Goal: Navigation & Orientation: Find specific page/section

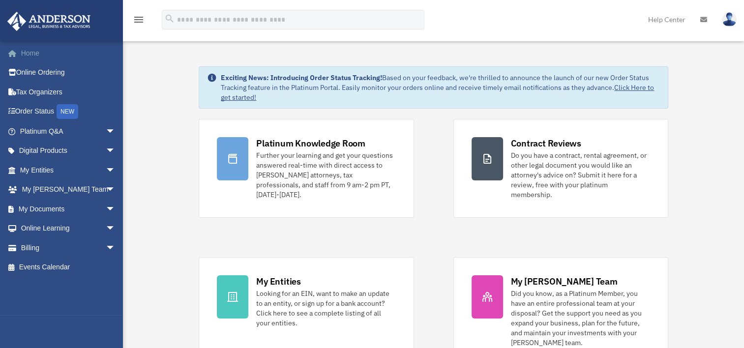
click at [23, 51] on link "Home" at bounding box center [68, 53] width 123 height 20
click at [46, 208] on link "My Documents arrow_drop_down" at bounding box center [68, 209] width 123 height 20
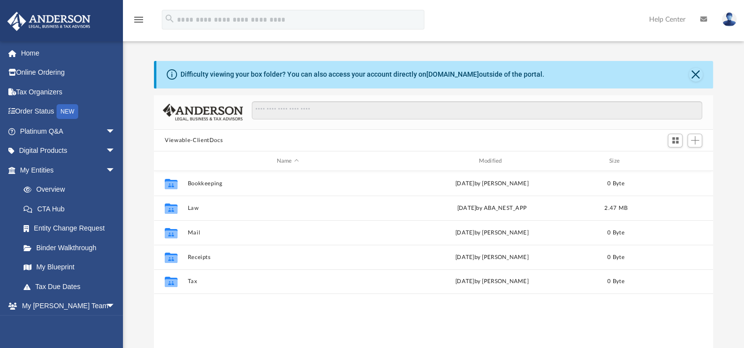
click at [141, 18] on icon "menu" at bounding box center [139, 20] width 12 height 12
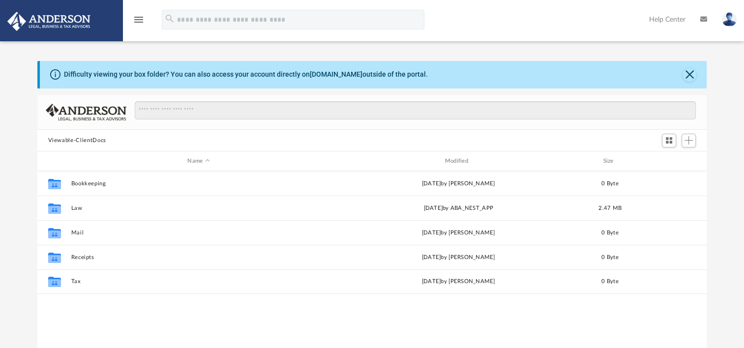
scroll to position [216, 662]
click at [56, 21] on img at bounding box center [48, 21] width 89 height 19
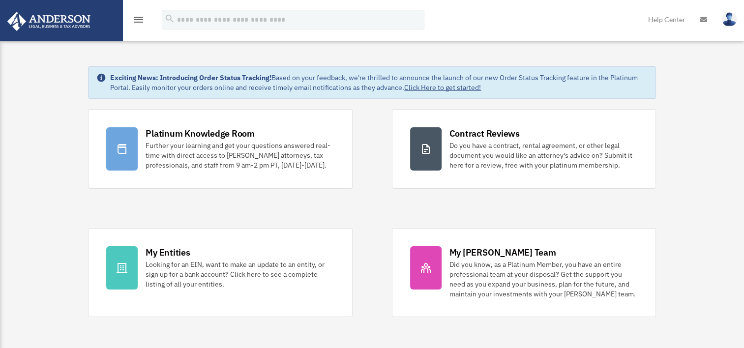
click at [49, 24] on img at bounding box center [48, 21] width 89 height 19
click at [74, 21] on img at bounding box center [48, 21] width 89 height 19
click at [138, 17] on icon "menu" at bounding box center [139, 20] width 12 height 12
click at [65, 17] on img at bounding box center [48, 21] width 89 height 19
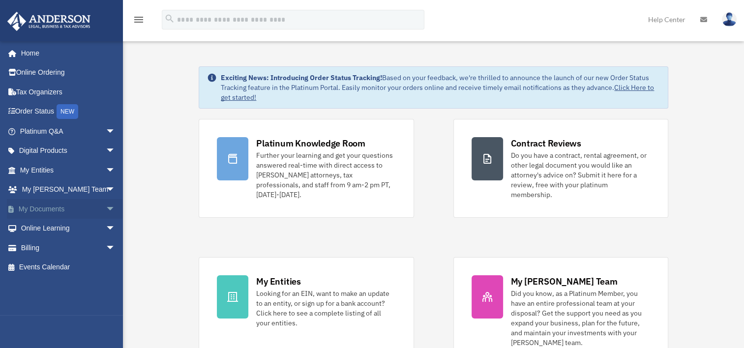
click at [106, 209] on span "arrow_drop_down" at bounding box center [116, 209] width 20 height 20
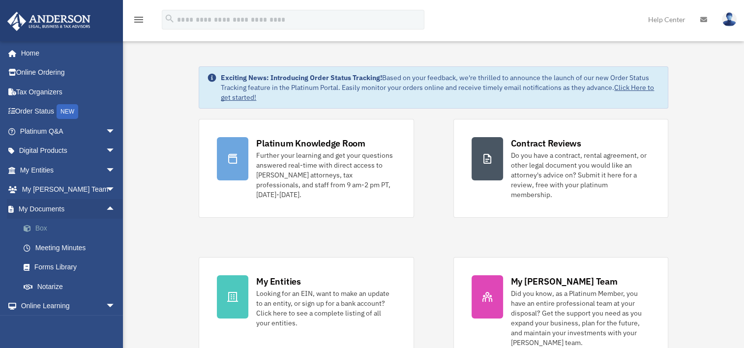
click at [42, 226] on link "Box" at bounding box center [72, 229] width 117 height 20
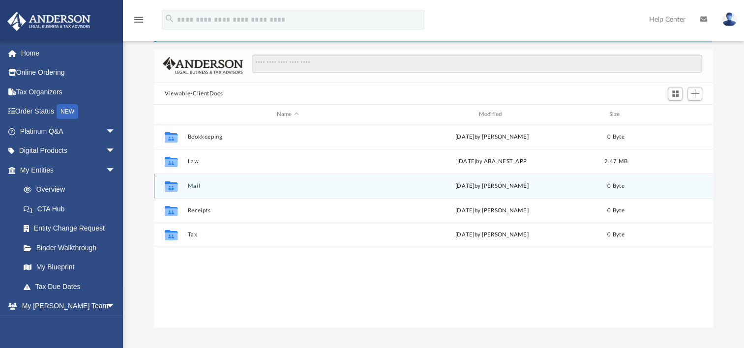
scroll to position [74, 0]
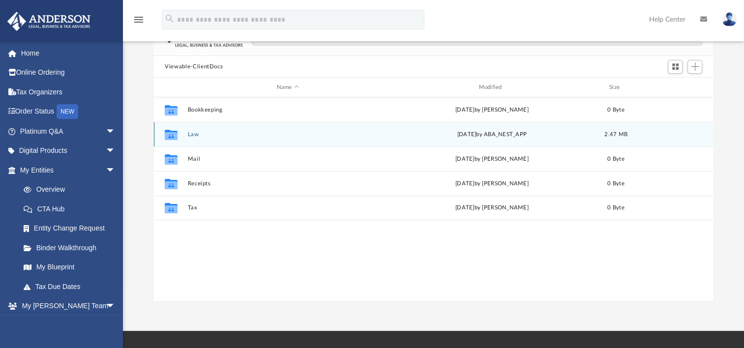
click at [175, 135] on icon "grid" at bounding box center [171, 136] width 13 height 8
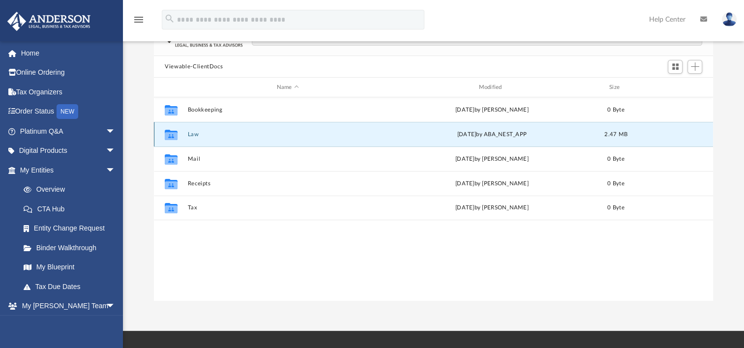
click at [196, 134] on button "Law" at bounding box center [288, 134] width 200 height 6
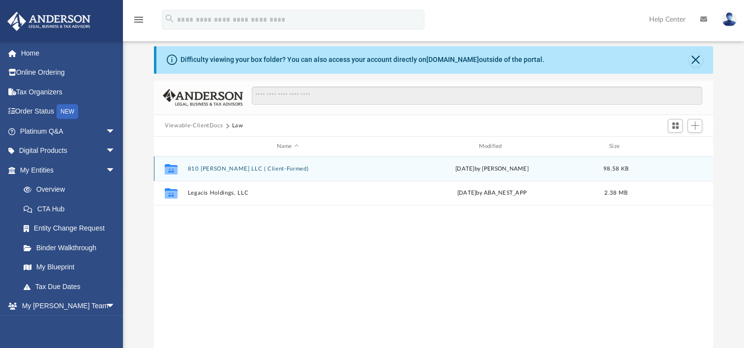
scroll to position [0, 0]
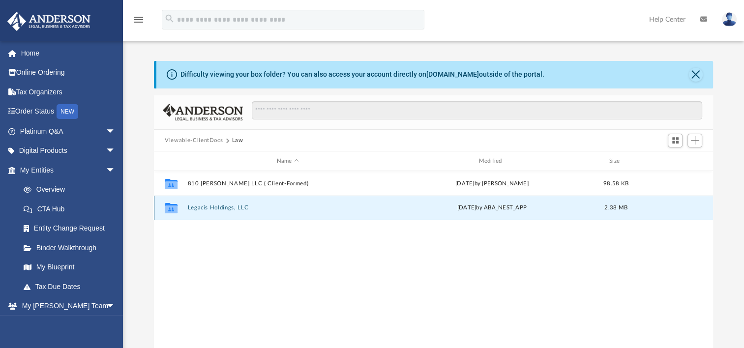
click at [221, 208] on button "Legacis Holdings, LLC" at bounding box center [288, 208] width 200 height 6
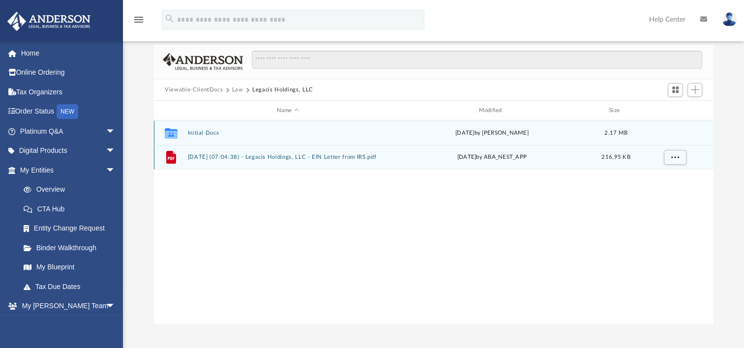
scroll to position [37, 0]
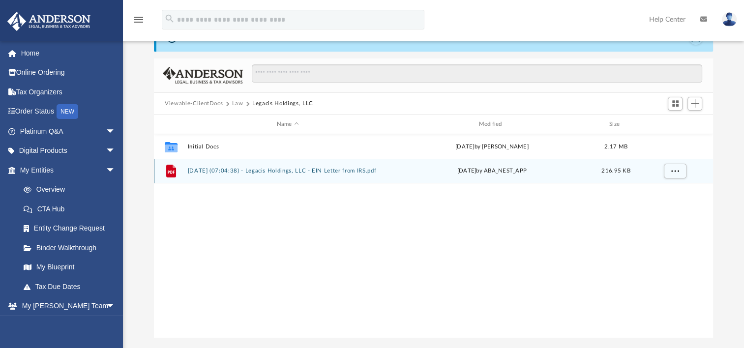
click at [214, 169] on button "2025.08.12 (07:04:38) - Legacis Holdings, LLC - EIN Letter from IRS.pdf" at bounding box center [288, 171] width 200 height 6
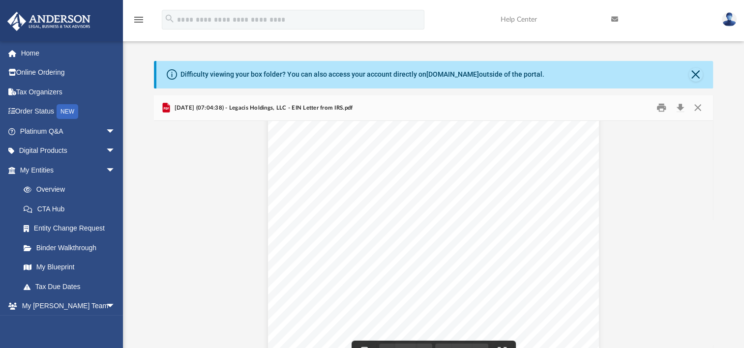
scroll to position [0, 0]
click at [677, 106] on button "Download" at bounding box center [681, 107] width 18 height 15
click at [699, 71] on button "Close" at bounding box center [696, 75] width 14 height 14
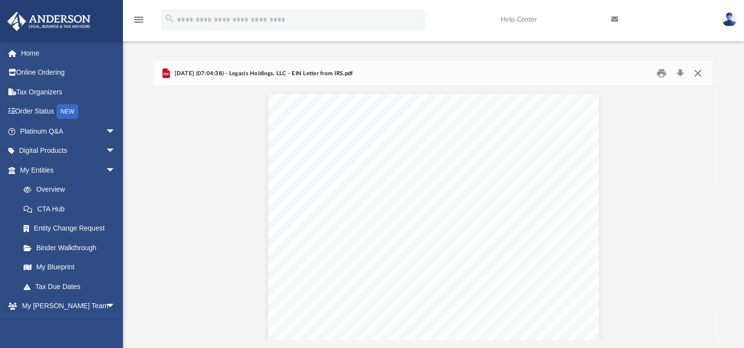
click at [696, 71] on button "Close" at bounding box center [698, 73] width 18 height 15
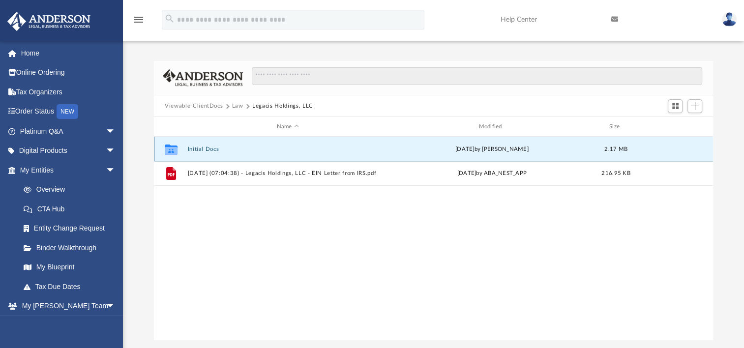
click at [205, 148] on button "Initial Docs" at bounding box center [288, 149] width 200 height 6
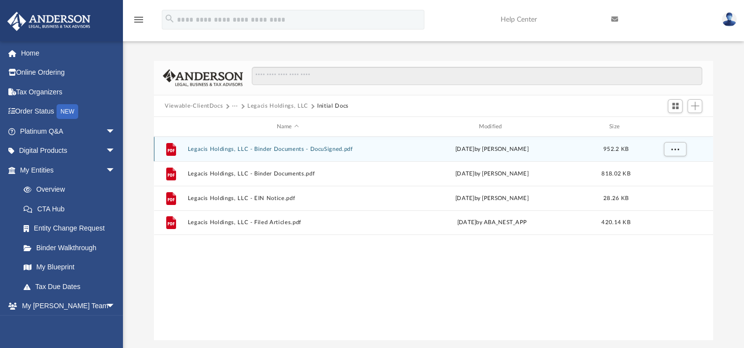
click at [273, 148] on button "Legacis Holdings, LLC - Binder Documents - DocuSigned.pdf" at bounding box center [288, 149] width 200 height 6
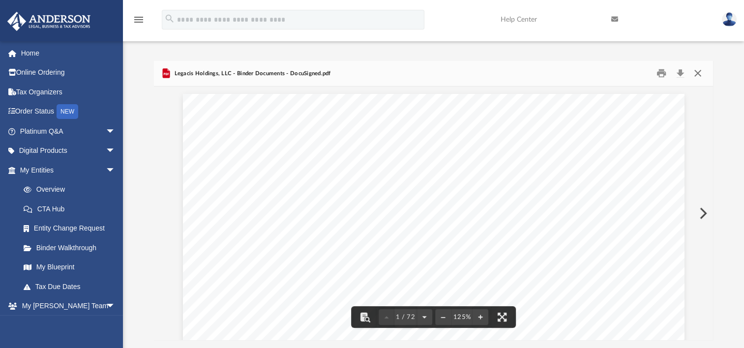
click at [696, 72] on button "Close" at bounding box center [698, 73] width 18 height 15
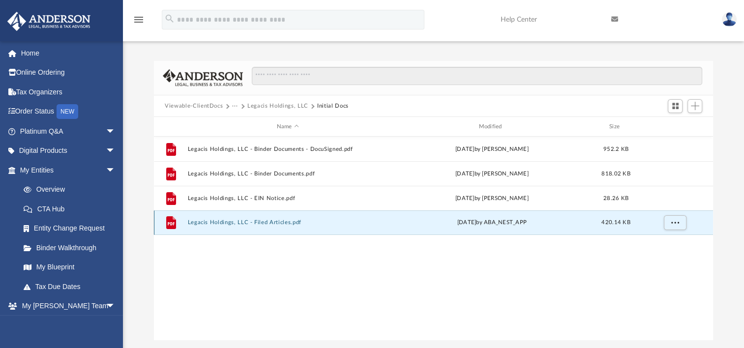
click at [271, 221] on button "Legacis Holdings, LLC - Filed Articles.pdf" at bounding box center [288, 222] width 200 height 6
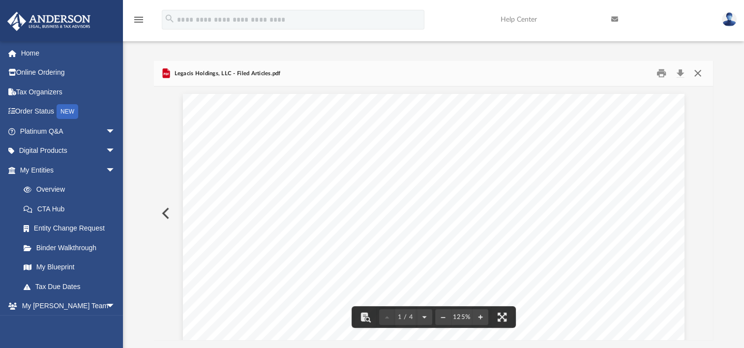
click at [698, 73] on button "Close" at bounding box center [698, 73] width 18 height 15
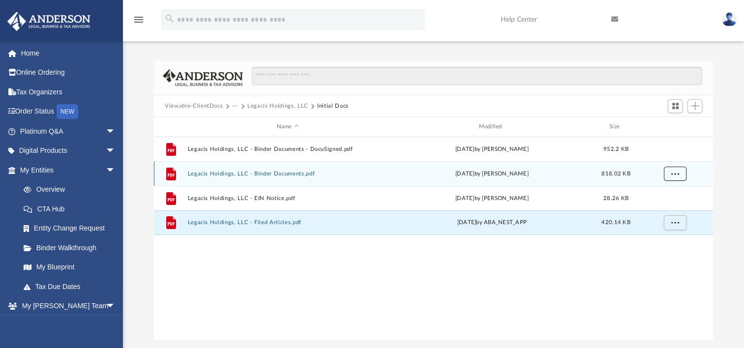
click at [672, 173] on span "More options" at bounding box center [676, 173] width 8 height 5
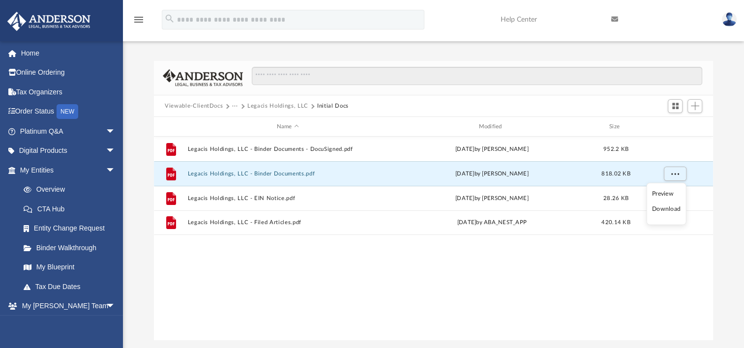
click at [576, 258] on div "File Legacis Holdings, LLC - Binder Documents - DocuSigned.pdf Mon Aug 4 2025 b…" at bounding box center [433, 239] width 559 height 204
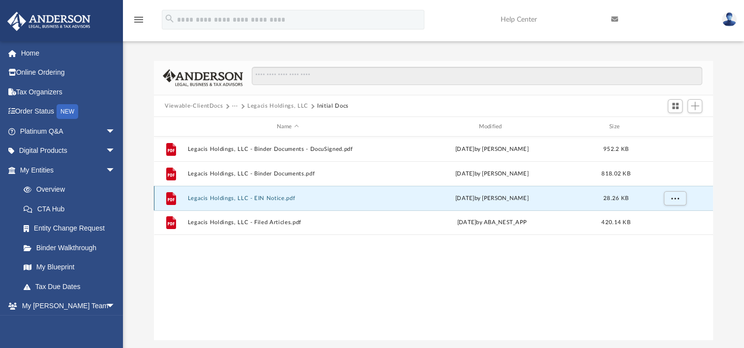
click at [278, 197] on button "Legacis Holdings, LLC - EIN Notice.pdf" at bounding box center [288, 198] width 200 height 6
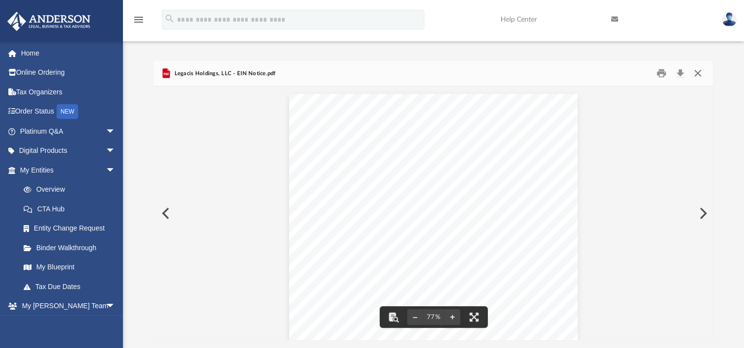
click at [695, 71] on button "Close" at bounding box center [698, 73] width 18 height 15
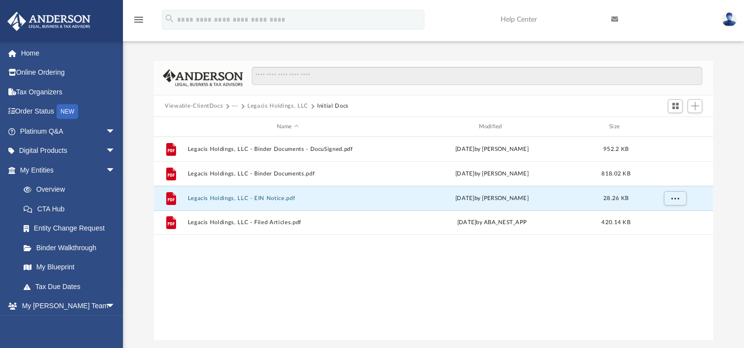
click at [201, 101] on div "Viewable-ClientDocs ··· Legacis Holdings, LLC Initial Docs" at bounding box center [433, 106] width 559 height 22
click at [199, 104] on button "Viewable-ClientDocs" at bounding box center [194, 106] width 58 height 9
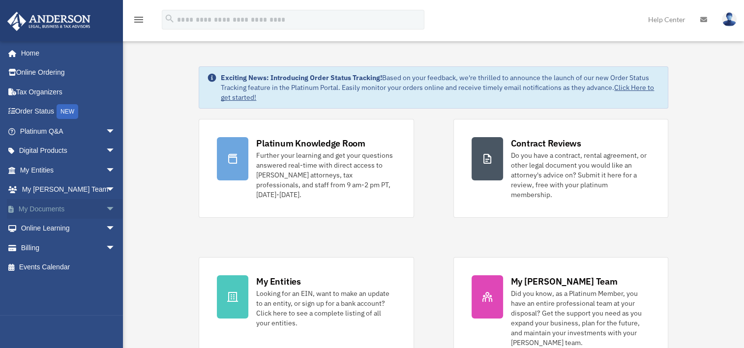
click at [43, 207] on link "My Documents arrow_drop_down" at bounding box center [68, 209] width 123 height 20
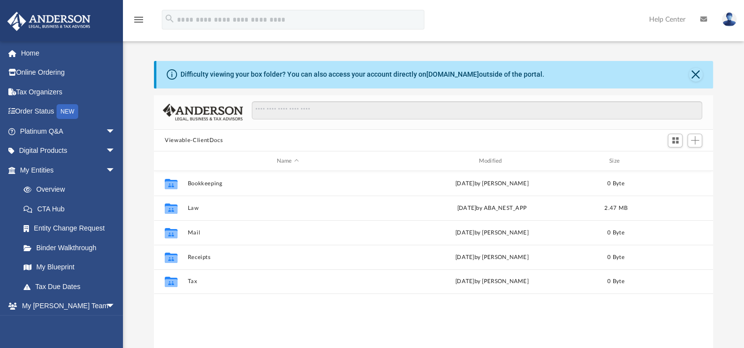
scroll to position [216, 551]
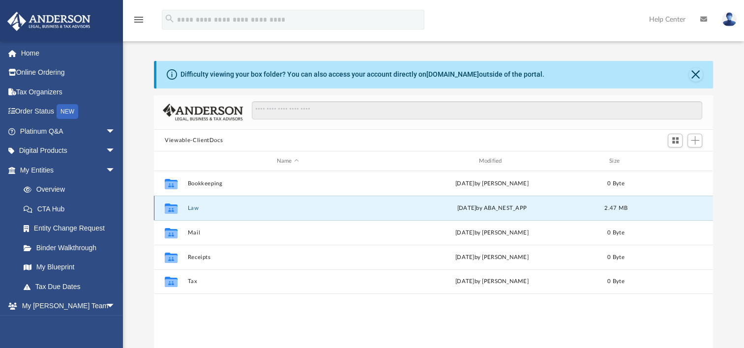
click at [194, 207] on button "Law" at bounding box center [288, 208] width 200 height 6
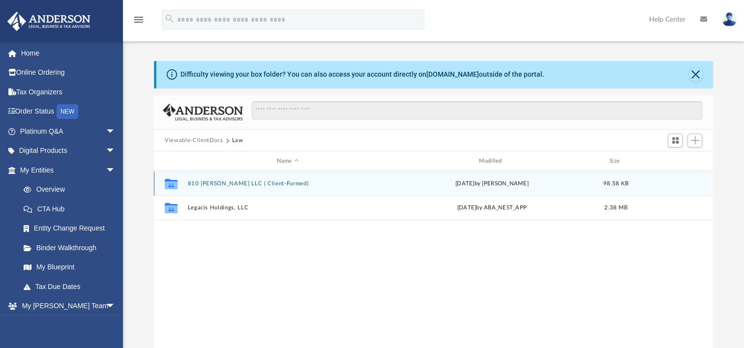
click at [231, 181] on button "810 [PERSON_NAME] LLC ( Client-Formed)" at bounding box center [288, 184] width 200 height 6
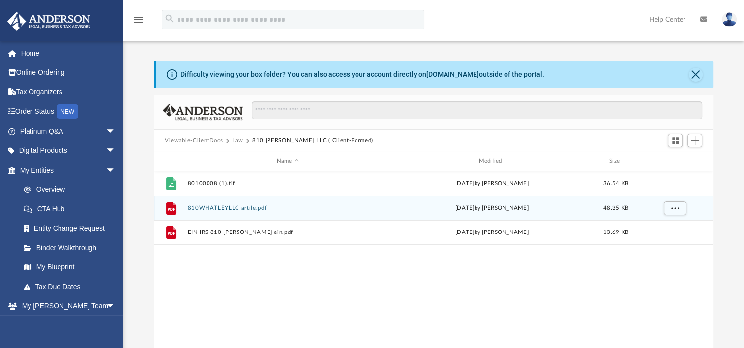
click at [544, 211] on div "Mon Aug 11 2025 by Merilin Altamirano" at bounding box center [492, 208] width 200 height 9
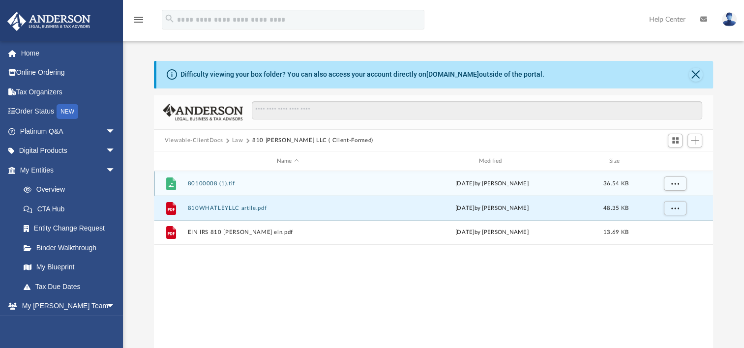
click at [207, 183] on button "80100008 (1).tif" at bounding box center [288, 184] width 200 height 6
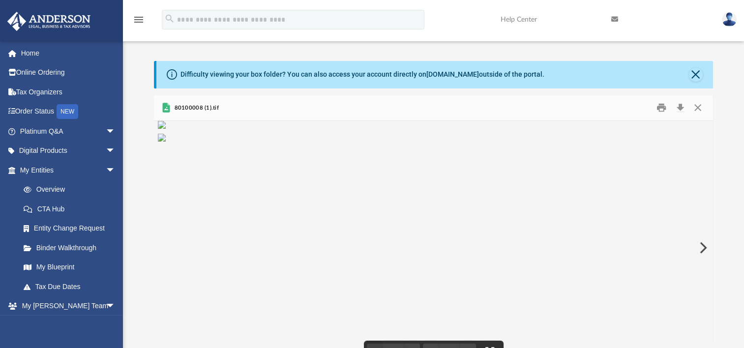
scroll to position [0, 0]
click at [698, 108] on button "Close" at bounding box center [698, 107] width 18 height 15
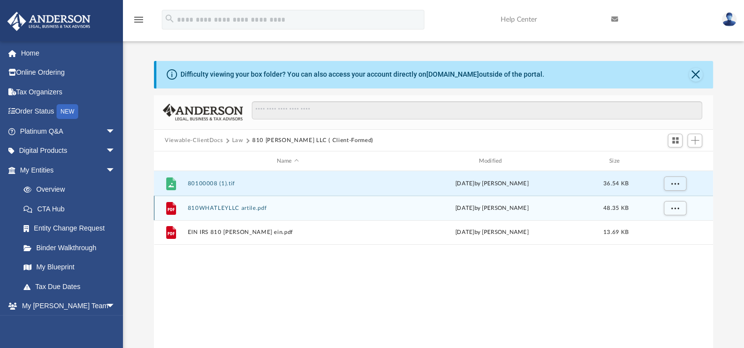
click at [253, 207] on button "810WHATLEYLLC artile.pdf" at bounding box center [288, 208] width 200 height 6
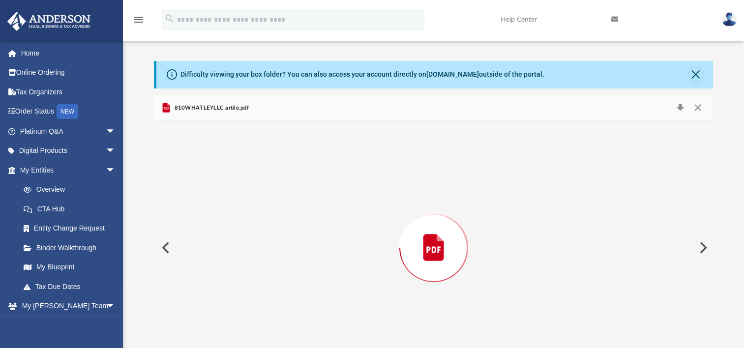
scroll to position [27, 0]
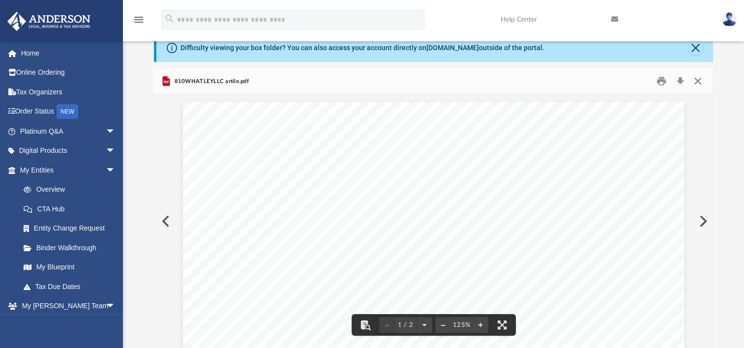
click at [697, 81] on button "Close" at bounding box center [698, 81] width 18 height 15
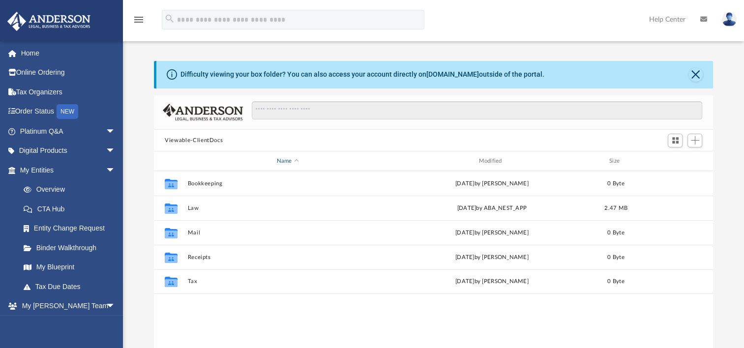
scroll to position [216, 551]
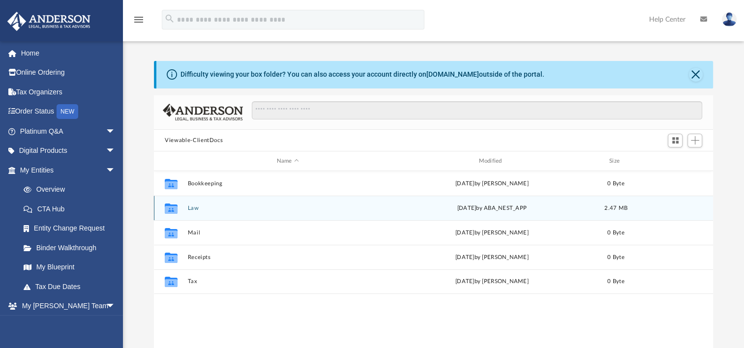
click at [194, 206] on button "Law" at bounding box center [288, 208] width 200 height 6
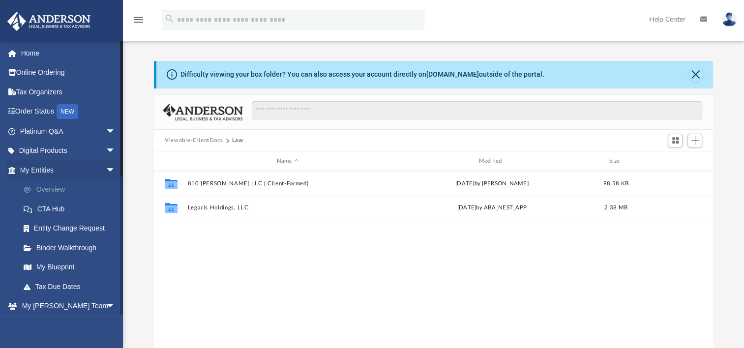
click at [50, 188] on link "Overview" at bounding box center [72, 190] width 117 height 20
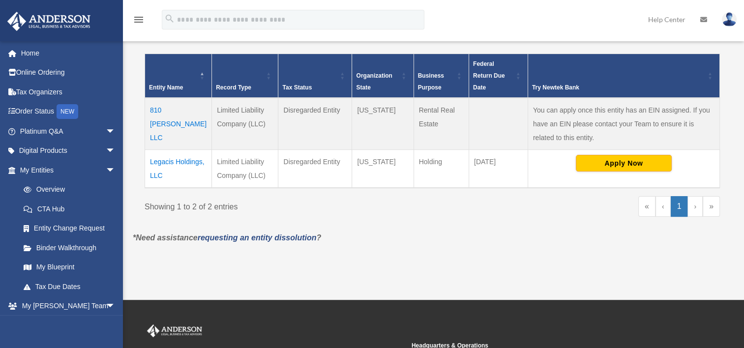
scroll to position [197, 0]
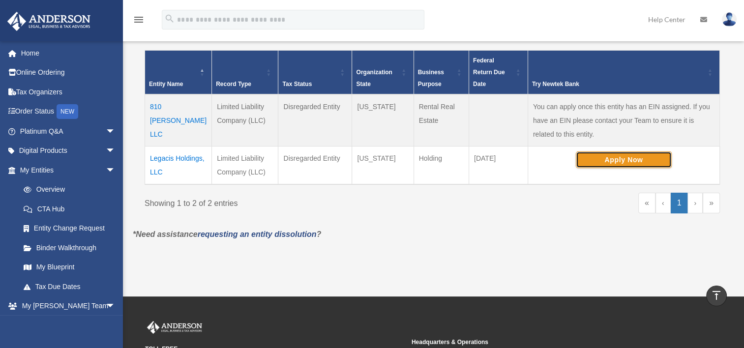
click at [622, 155] on button "Apply Now" at bounding box center [624, 160] width 96 height 17
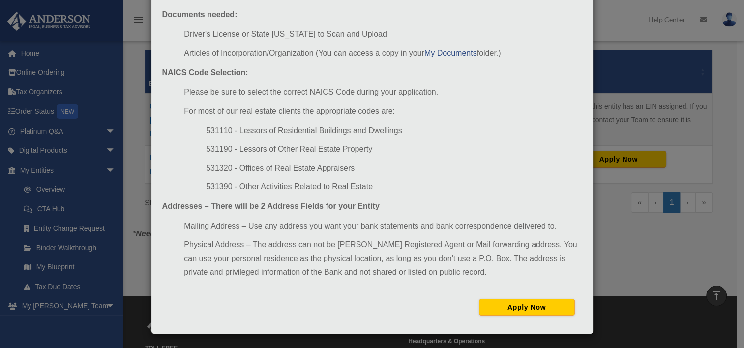
scroll to position [0, 0]
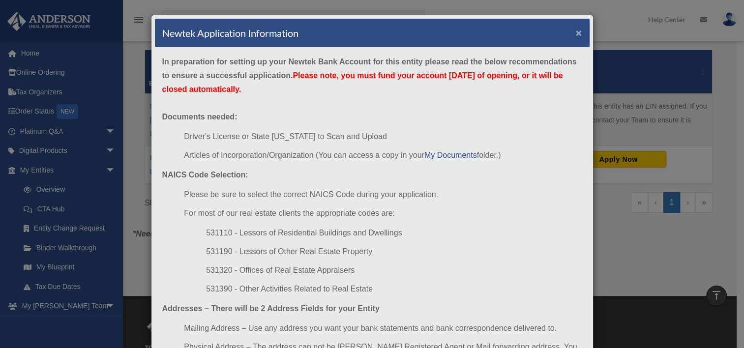
click at [576, 30] on button "×" at bounding box center [579, 33] width 6 height 10
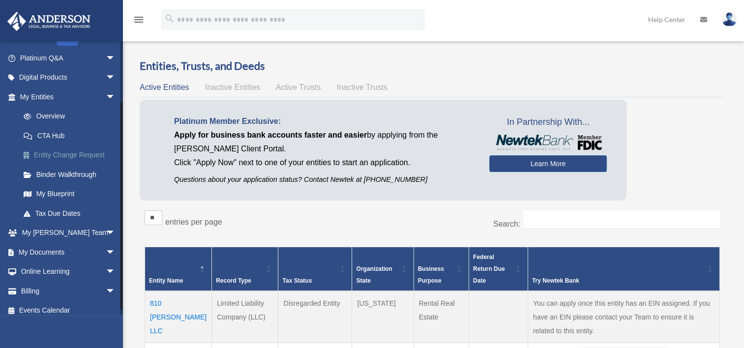
scroll to position [74, 0]
click at [64, 211] on link "Tax Due Dates" at bounding box center [72, 213] width 117 height 20
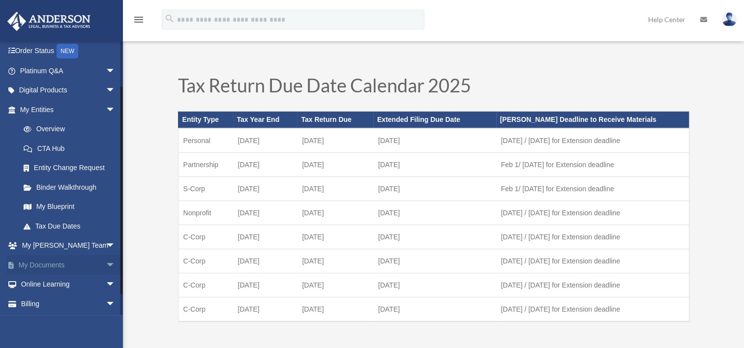
scroll to position [74, 0]
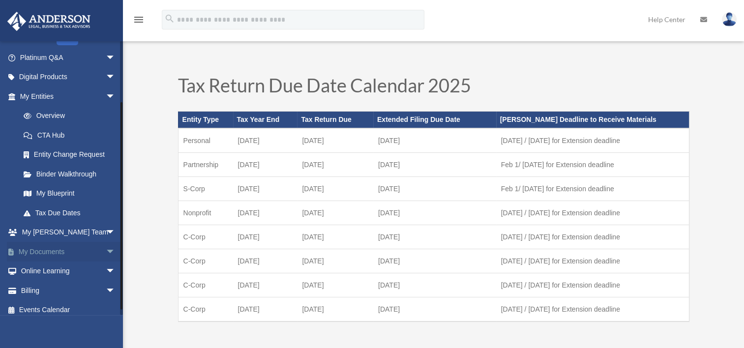
click at [56, 253] on link "My Documents arrow_drop_down" at bounding box center [68, 252] width 123 height 20
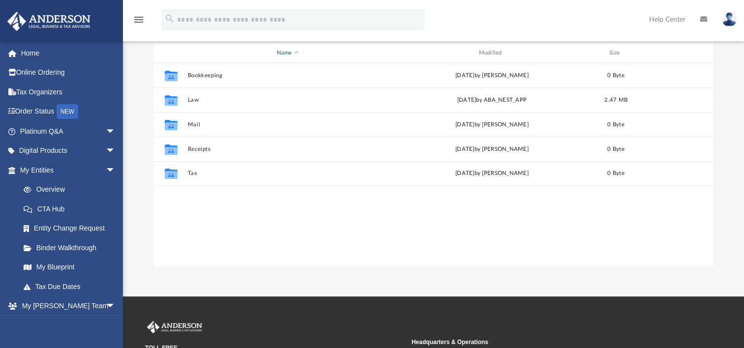
scroll to position [86, 0]
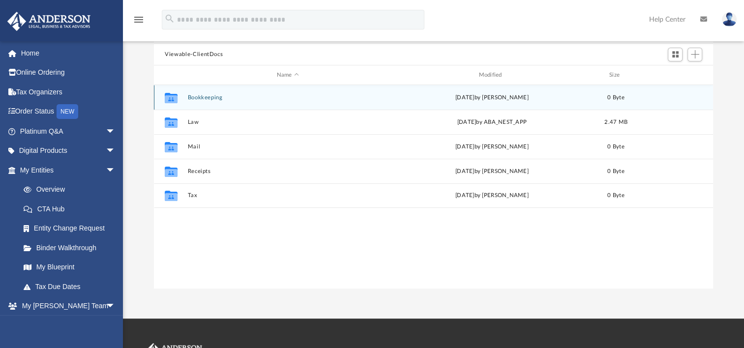
click at [205, 94] on button "Bookkeeping" at bounding box center [288, 97] width 200 height 6
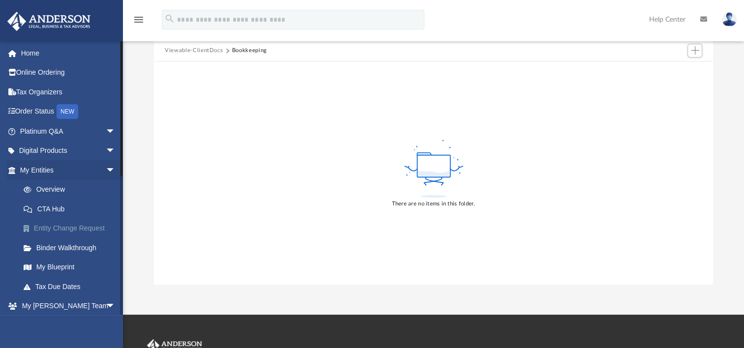
scroll to position [98, 0]
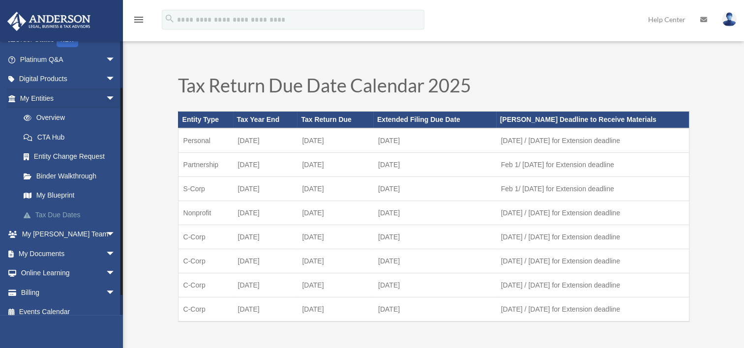
scroll to position [56, 0]
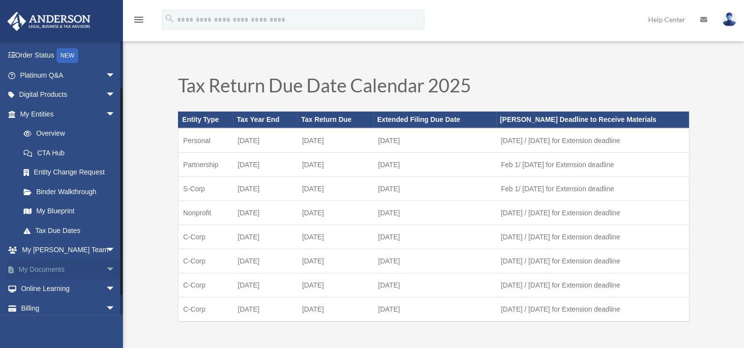
click at [56, 268] on link "My Documents arrow_drop_down" at bounding box center [68, 270] width 123 height 20
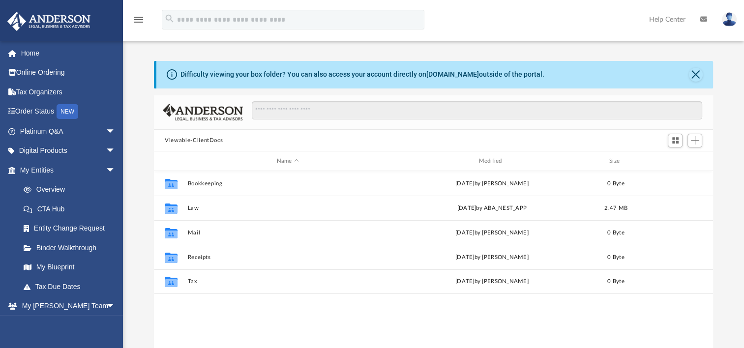
scroll to position [12, 0]
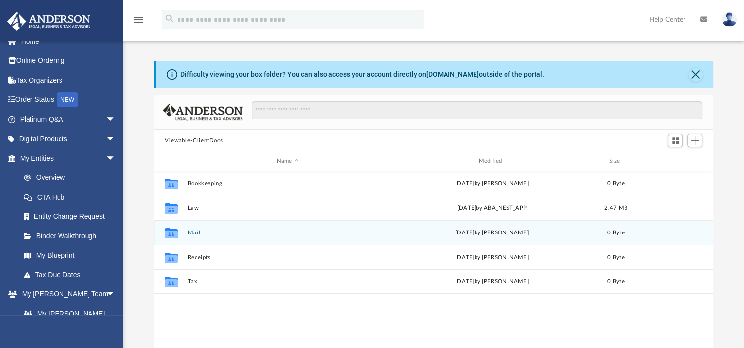
click at [194, 232] on button "Mail" at bounding box center [288, 233] width 200 height 6
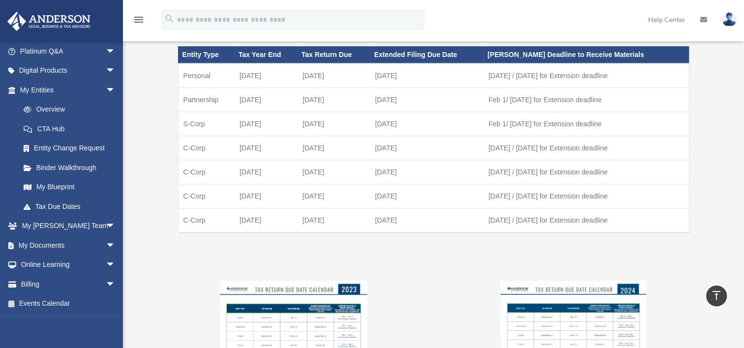
scroll to position [640, 0]
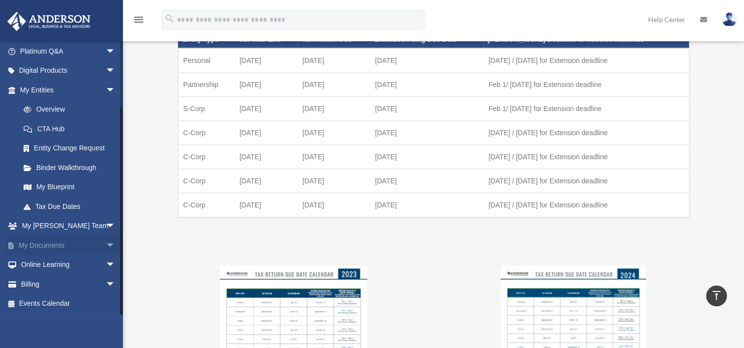
click at [106, 243] on span "arrow_drop_down" at bounding box center [116, 246] width 20 height 20
click at [38, 262] on link "Box" at bounding box center [72, 265] width 117 height 20
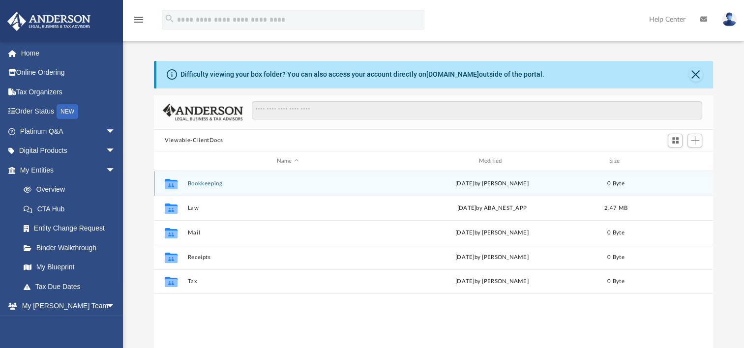
scroll to position [216, 551]
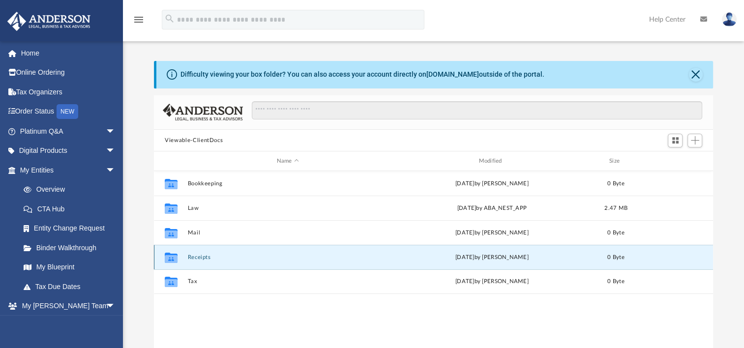
click at [203, 255] on button "Receipts" at bounding box center [288, 257] width 200 height 6
